Goal: Information Seeking & Learning: Learn about a topic

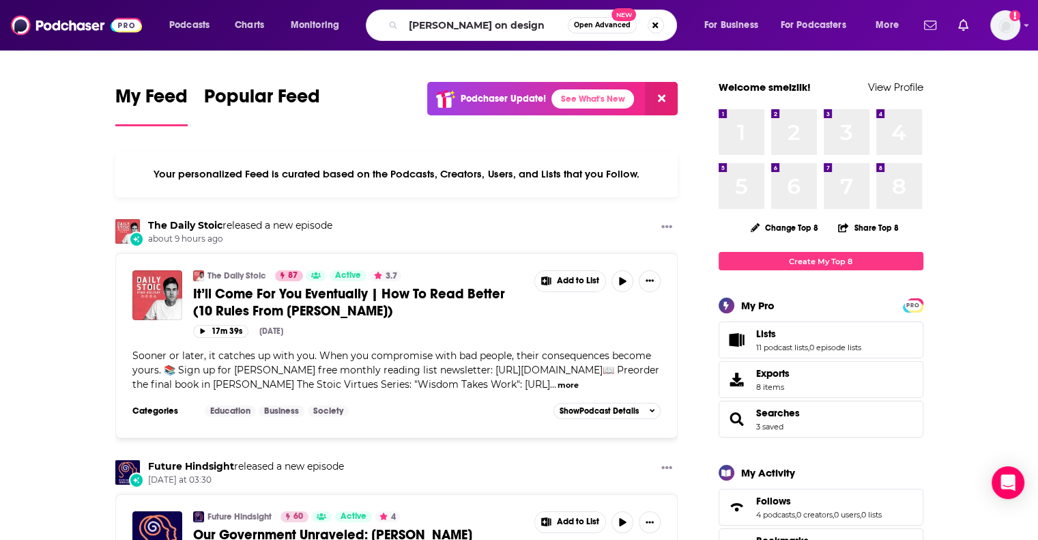
type input "[PERSON_NAME] on design"
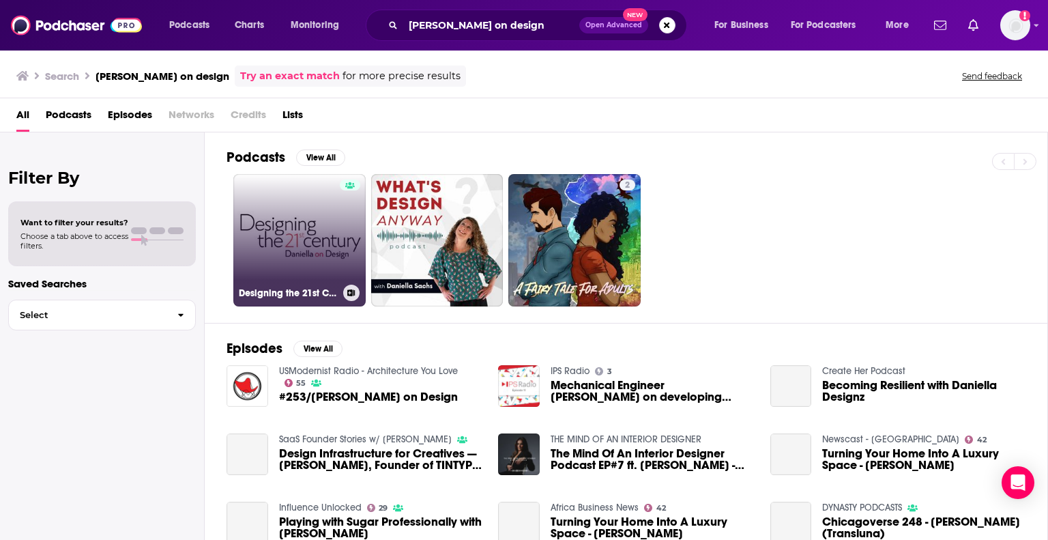
click at [277, 248] on link "Designing the 21st Century" at bounding box center [299, 240] width 132 height 132
